Goal: Task Accomplishment & Management: Complete application form

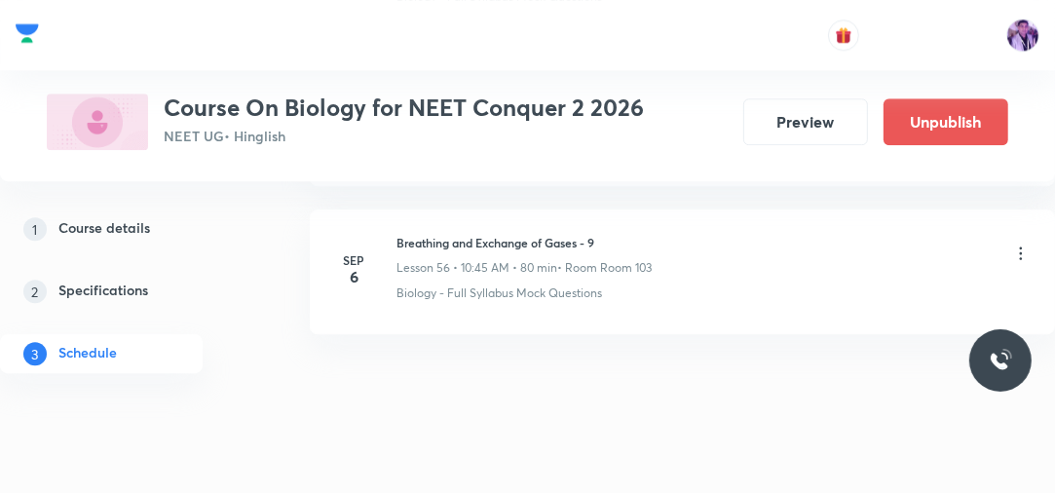
scroll to position [9251, 0]
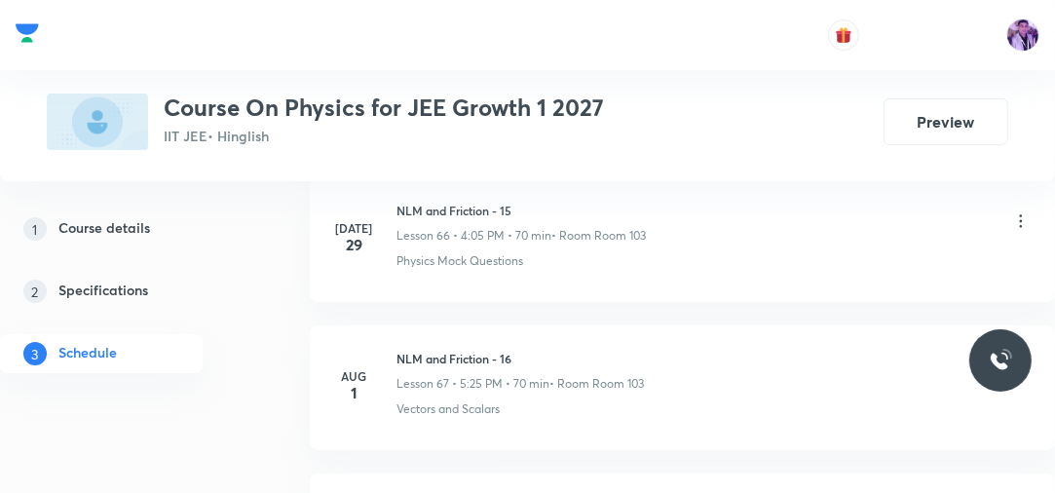
scroll to position [13533, 0]
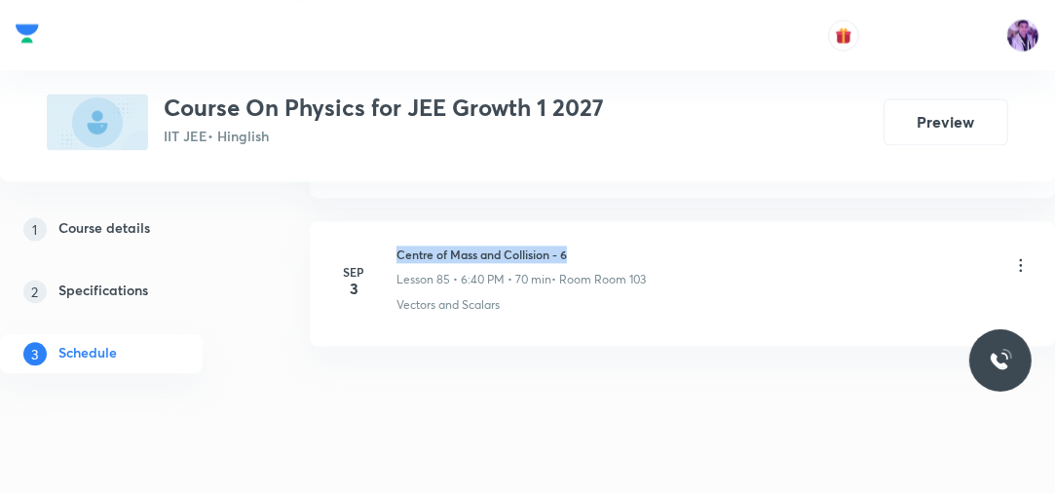
drag, startPoint x: 394, startPoint y: 218, endPoint x: 626, endPoint y: 198, distance: 232.7
click at [626, 221] on li "Sep 3 Centre of Mass and Collision - 6 Lesson 85 • 6:40 PM • 70 min • Room Room…" at bounding box center [682, 283] width 745 height 125
copy h6 "Centre of Mass and Collision - 6"
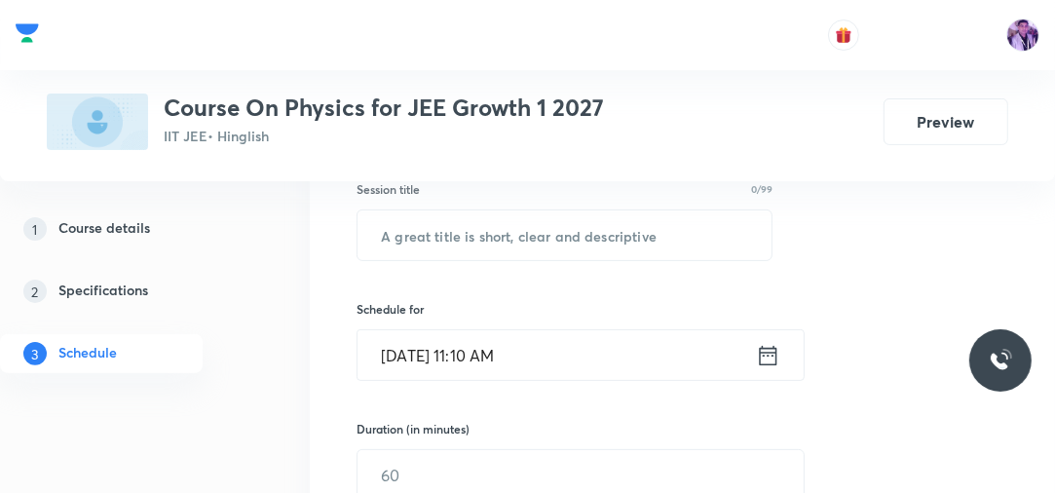
scroll to position [331, 0]
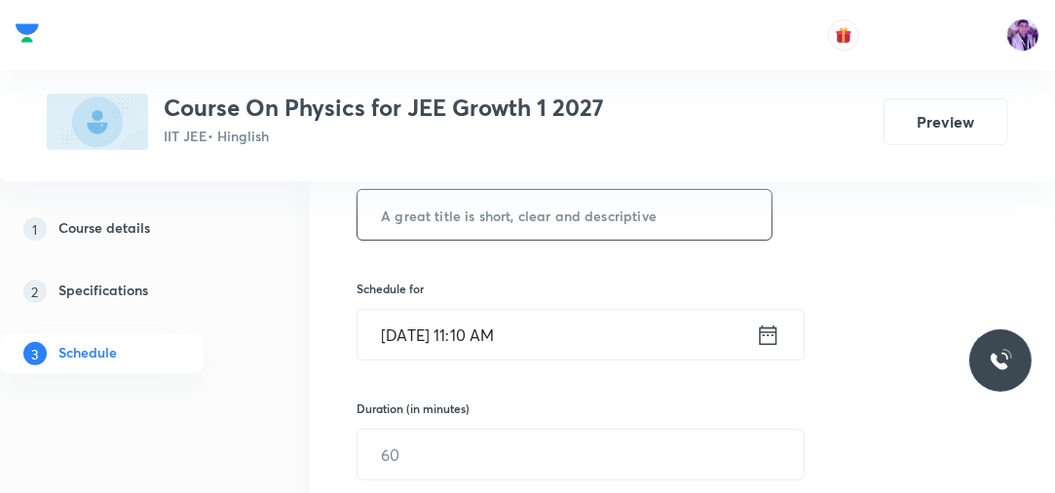
click at [576, 222] on input "text" at bounding box center [564, 215] width 414 height 50
paste input "Centre of Mass and Collision - 6"
type input "Centre of Mass and Collision - 7"
click at [490, 316] on input "Sep 6, 2025, 11:10 AM" at bounding box center [556, 335] width 398 height 50
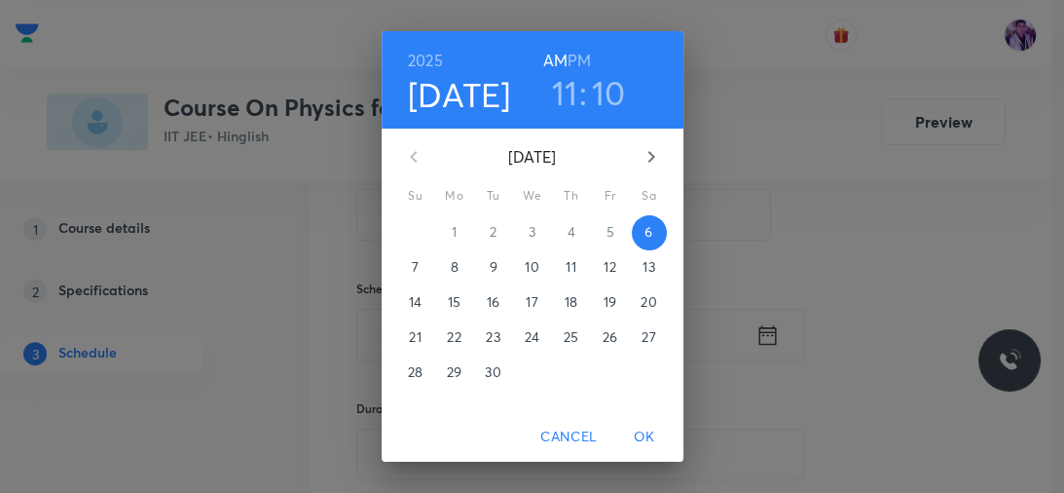
click at [577, 58] on h6 "PM" at bounding box center [579, 60] width 23 height 27
click at [561, 90] on h3 "11" at bounding box center [565, 92] width 26 height 41
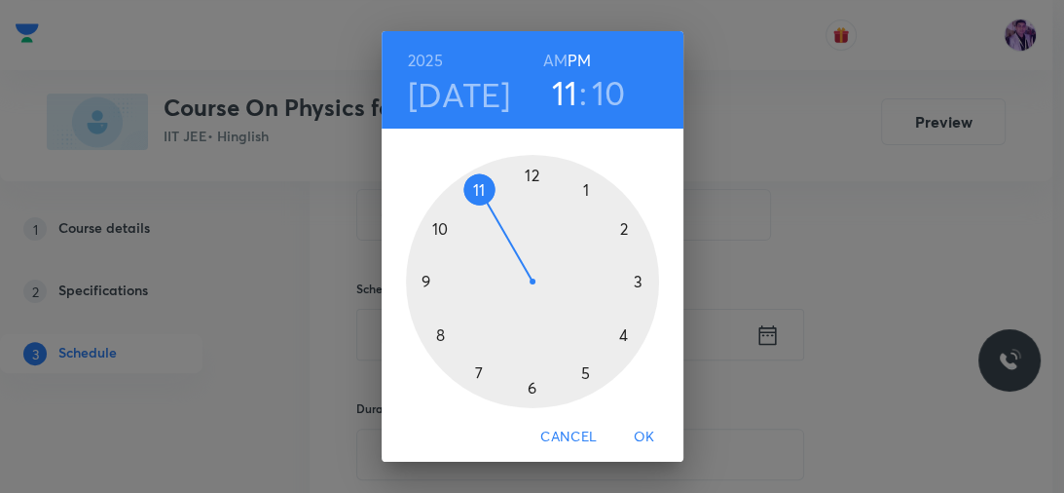
click at [616, 335] on div at bounding box center [532, 281] width 253 height 253
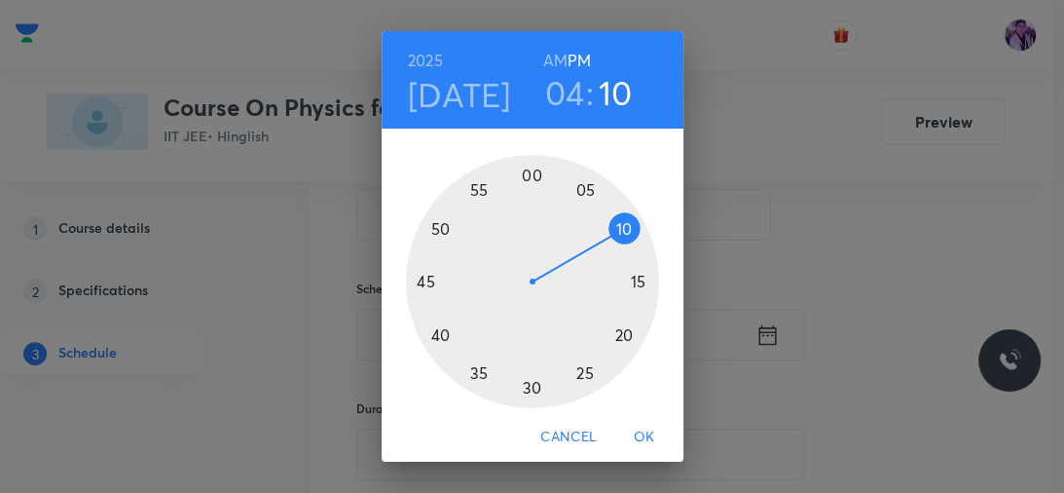
click at [522, 175] on div at bounding box center [532, 281] width 253 height 253
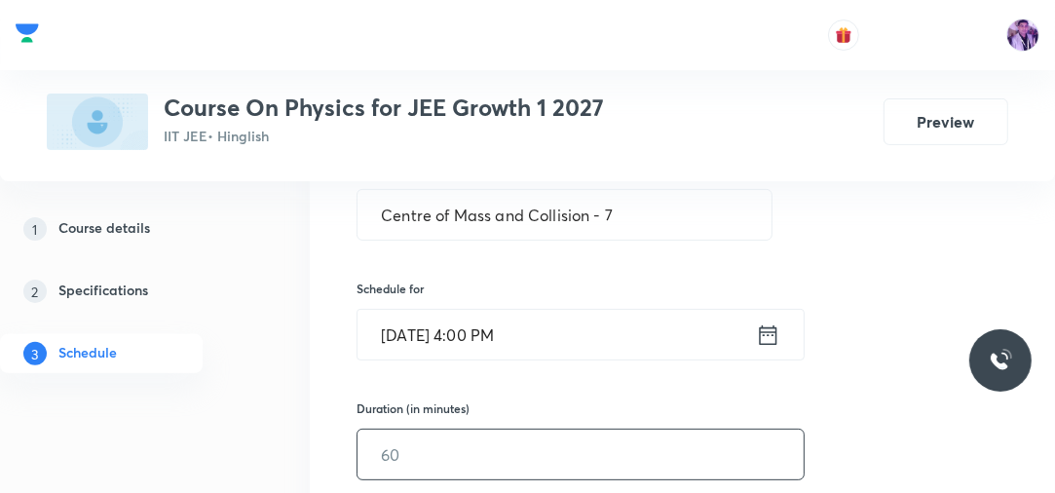
click at [409, 458] on input "text" at bounding box center [580, 454] width 446 height 50
type input "70"
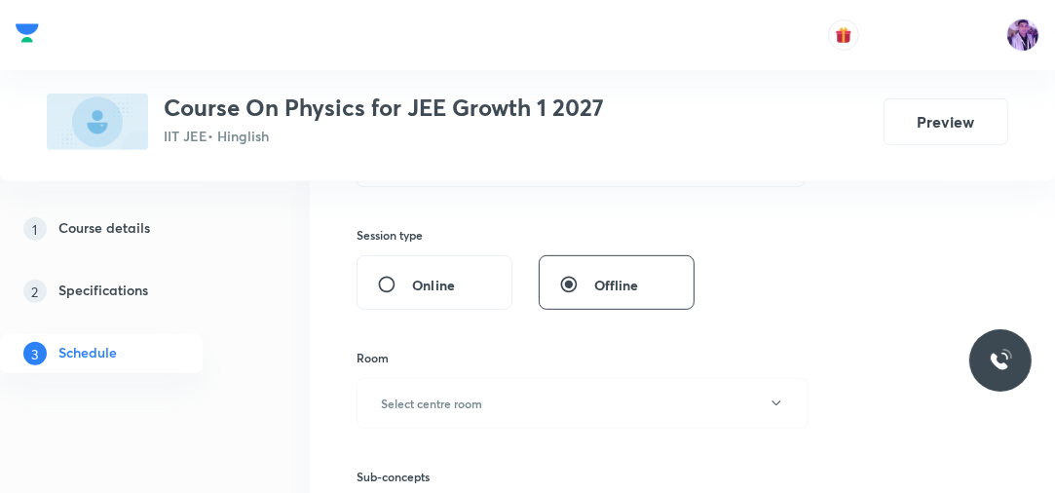
scroll to position [643, 0]
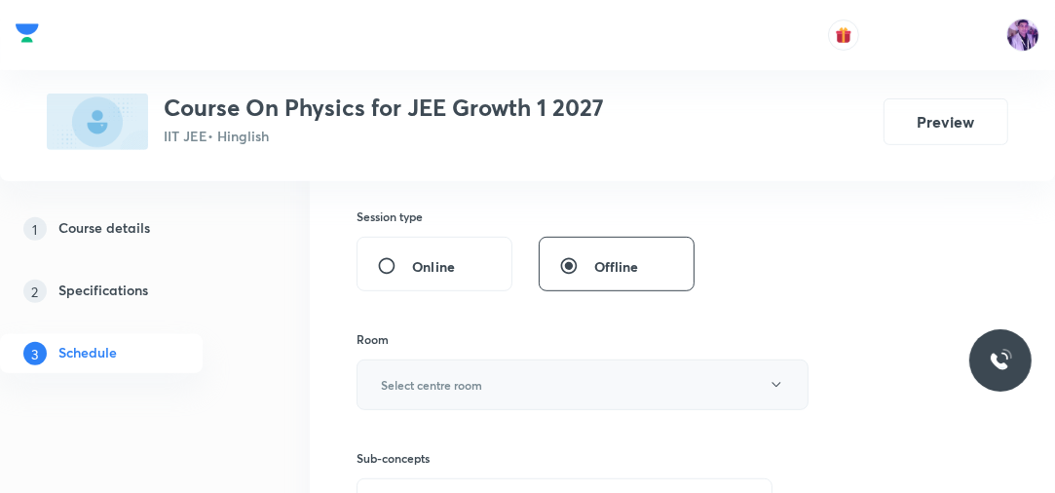
click at [413, 386] on h6 "Select centre room" at bounding box center [431, 385] width 101 height 18
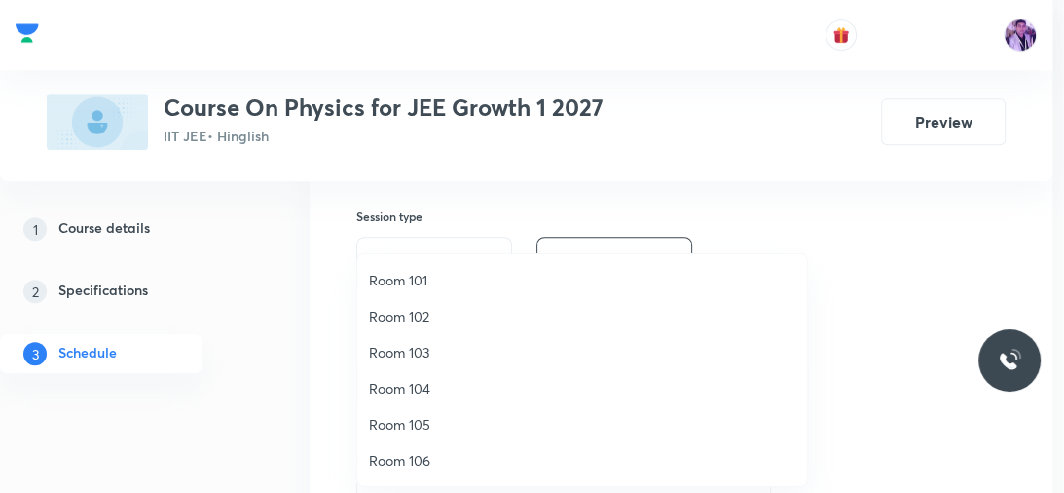
click at [421, 345] on span "Room 103" at bounding box center [582, 352] width 426 height 20
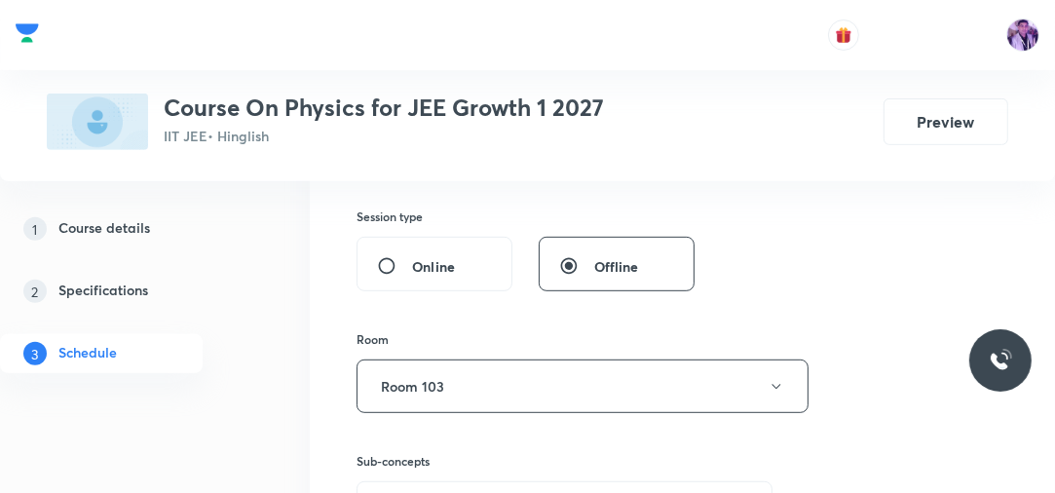
click at [241, 386] on div "1 Course details 2 Specifications 3 Schedule" at bounding box center [129, 302] width 258 height 187
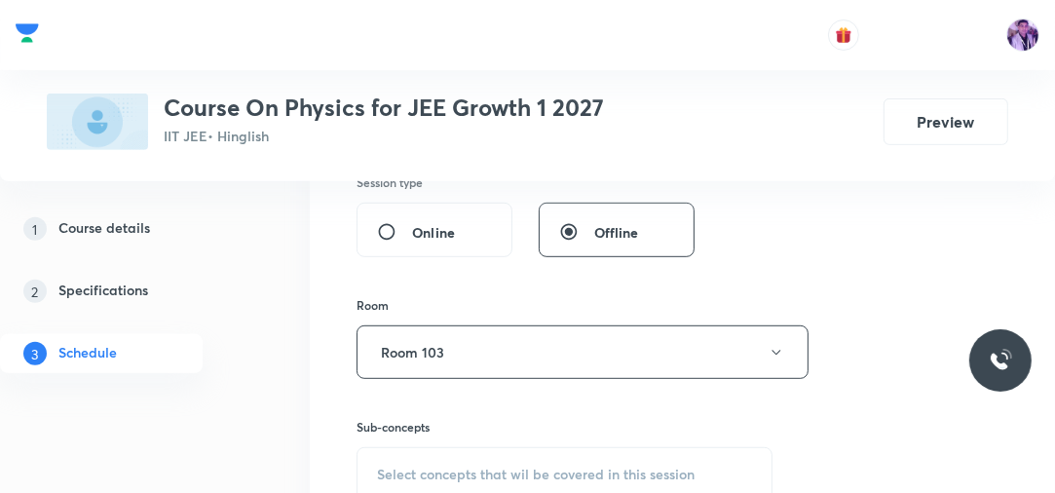
click at [241, 386] on div "1 Course details 2 Specifications 3 Schedule" at bounding box center [129, 302] width 258 height 187
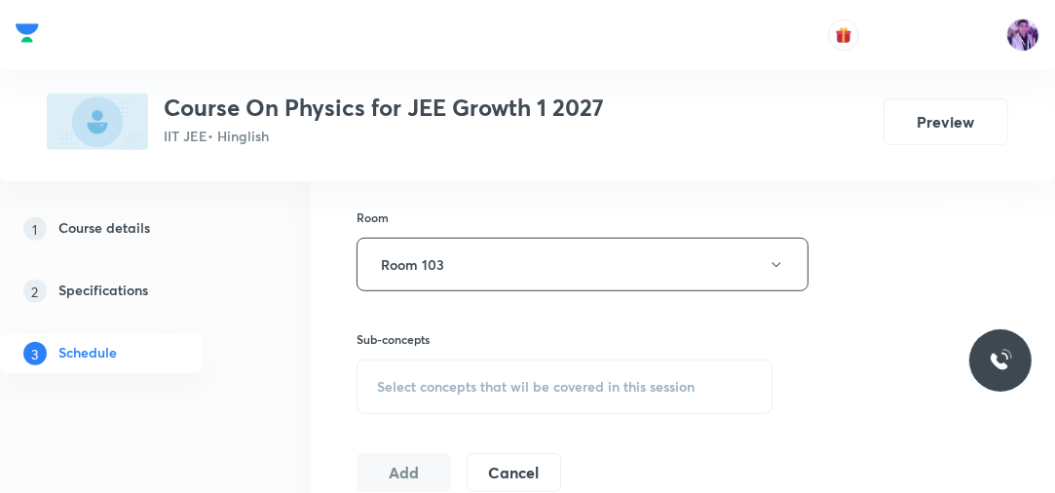
click at [241, 386] on div "1 Course details 2 Specifications 3 Schedule" at bounding box center [129, 302] width 258 height 187
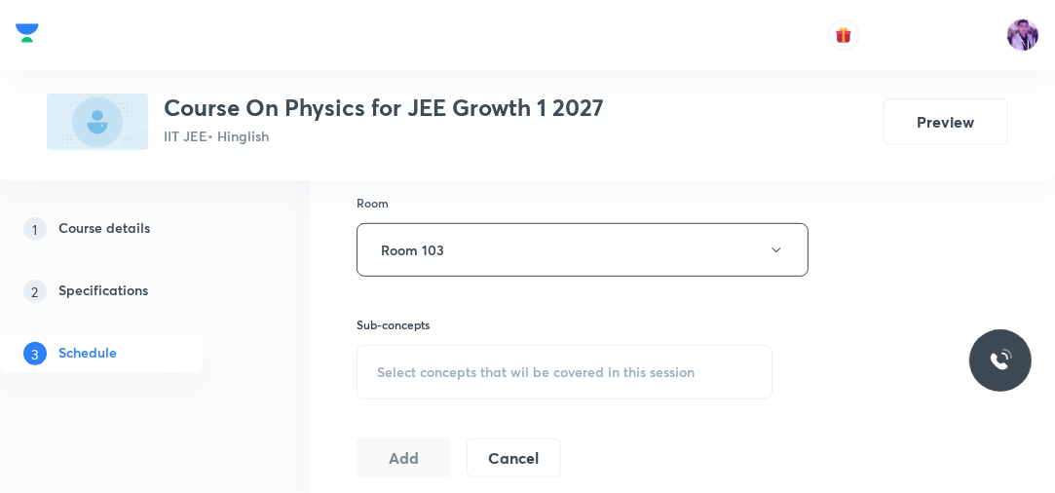
click at [241, 386] on div "1 Course details 2 Specifications 3 Schedule" at bounding box center [129, 302] width 258 height 187
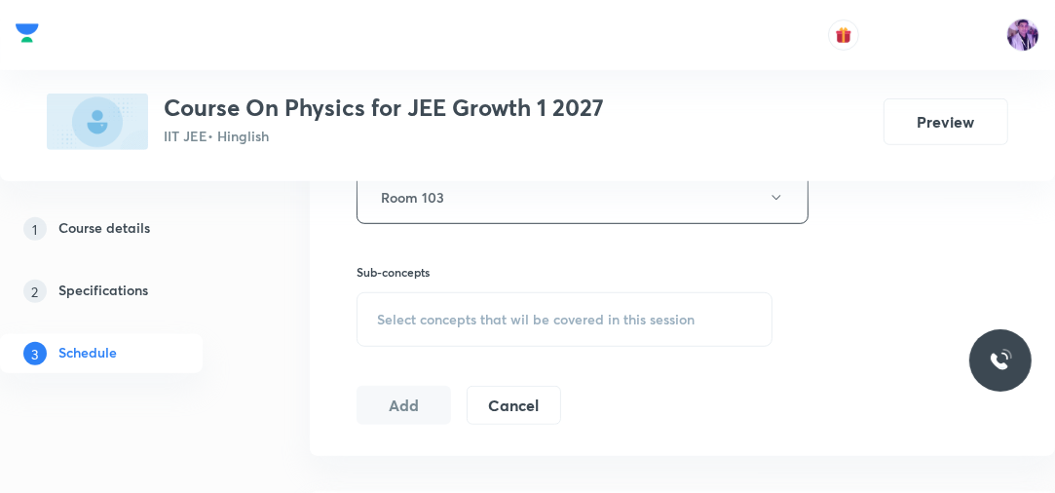
scroll to position [861, 0]
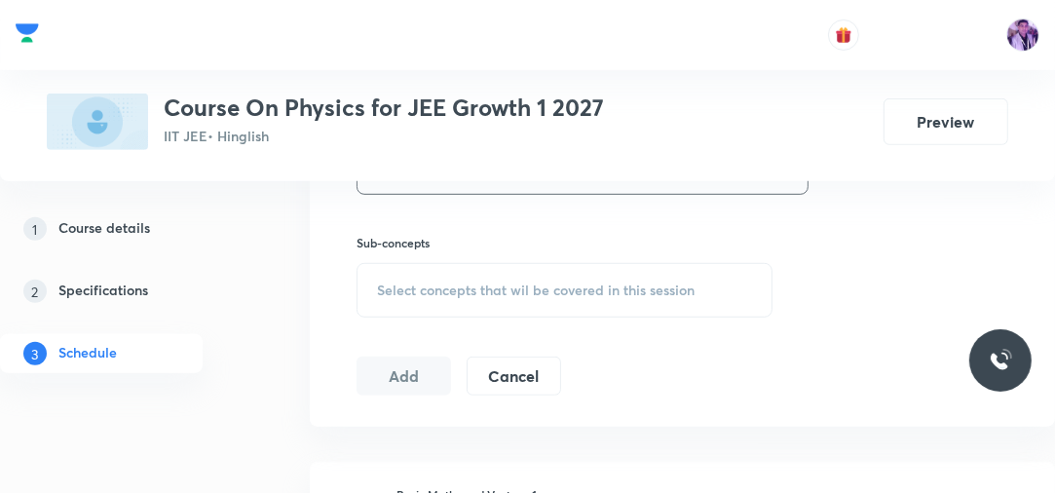
click at [522, 283] on span "Select concepts that wil be covered in this session" at bounding box center [535, 290] width 317 height 16
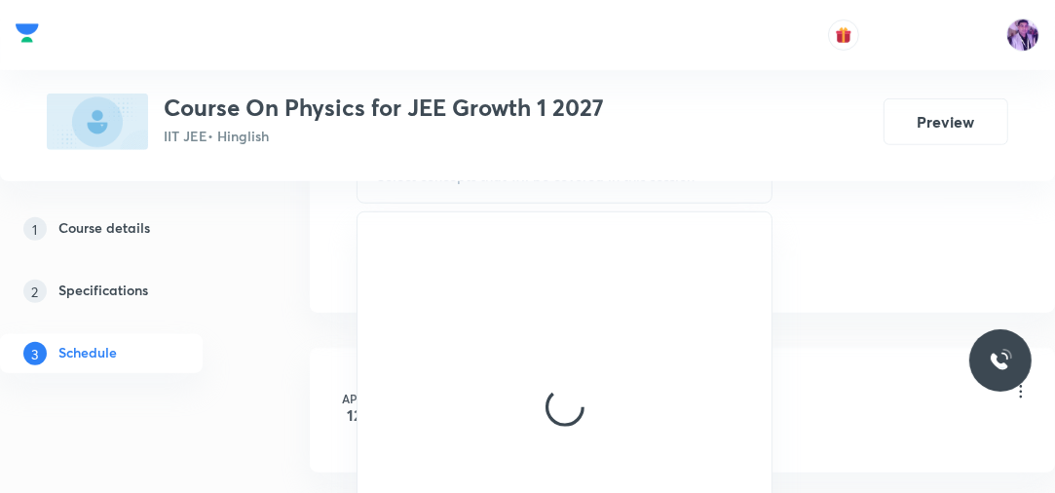
scroll to position [997, 0]
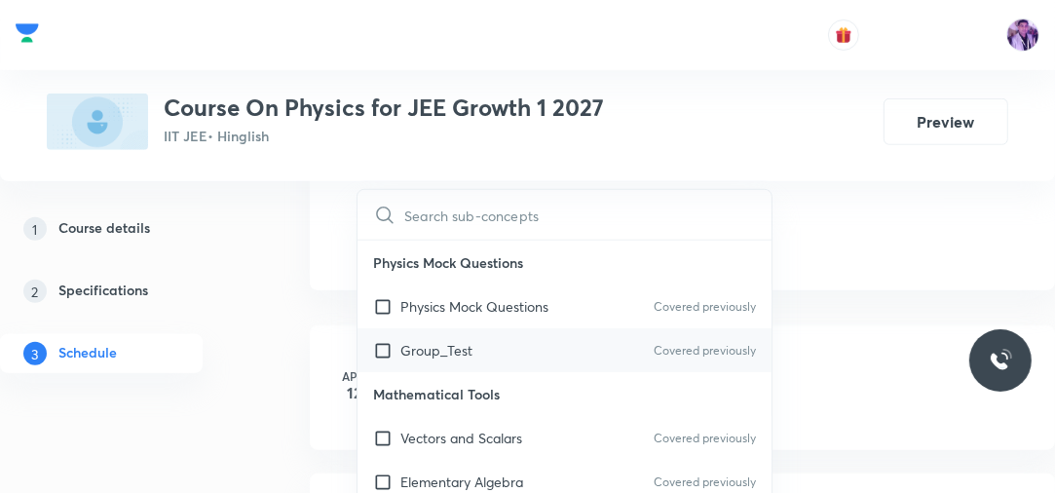
click at [434, 365] on div "Group_Test Covered previously" at bounding box center [564, 350] width 414 height 44
checkbox input "true"
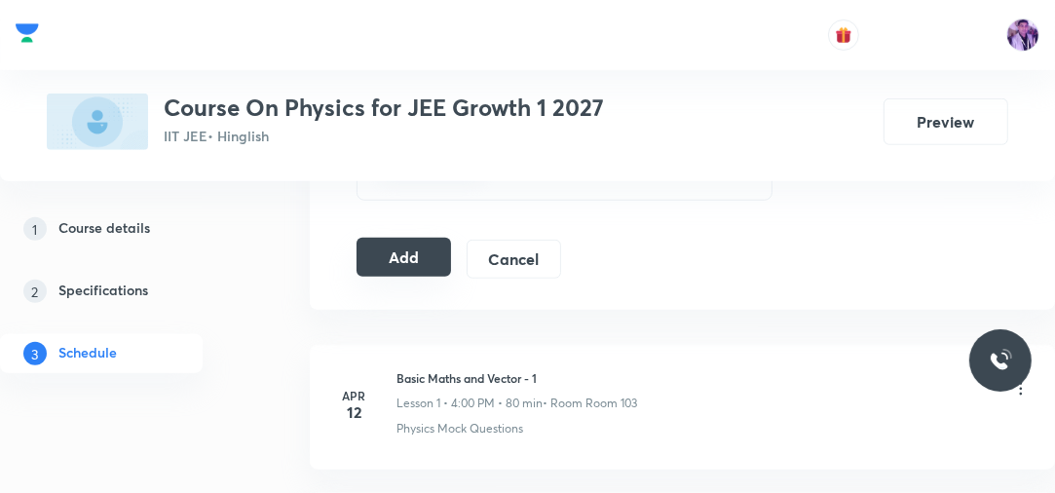
click at [389, 256] on button "Add" at bounding box center [403, 257] width 94 height 39
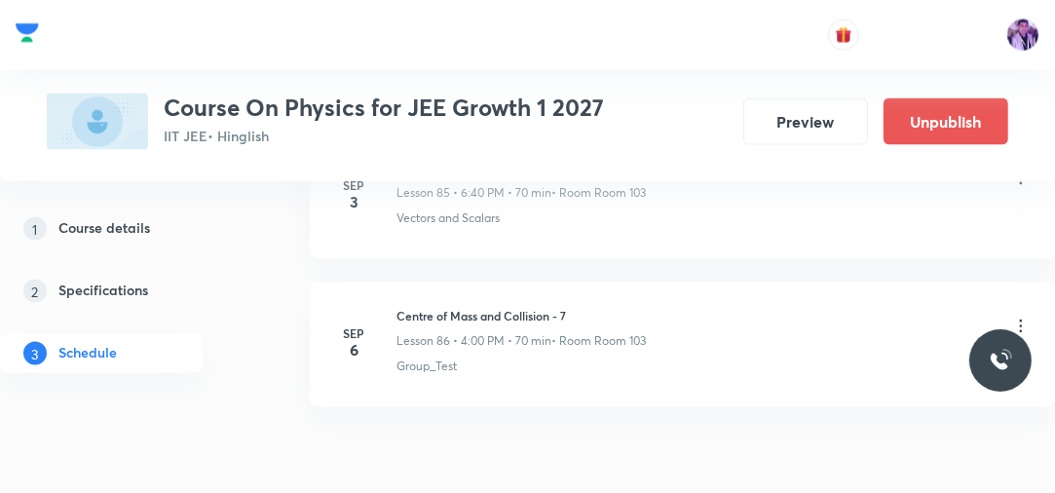
scroll to position [12779, 0]
